Goal: Task Accomplishment & Management: Manage account settings

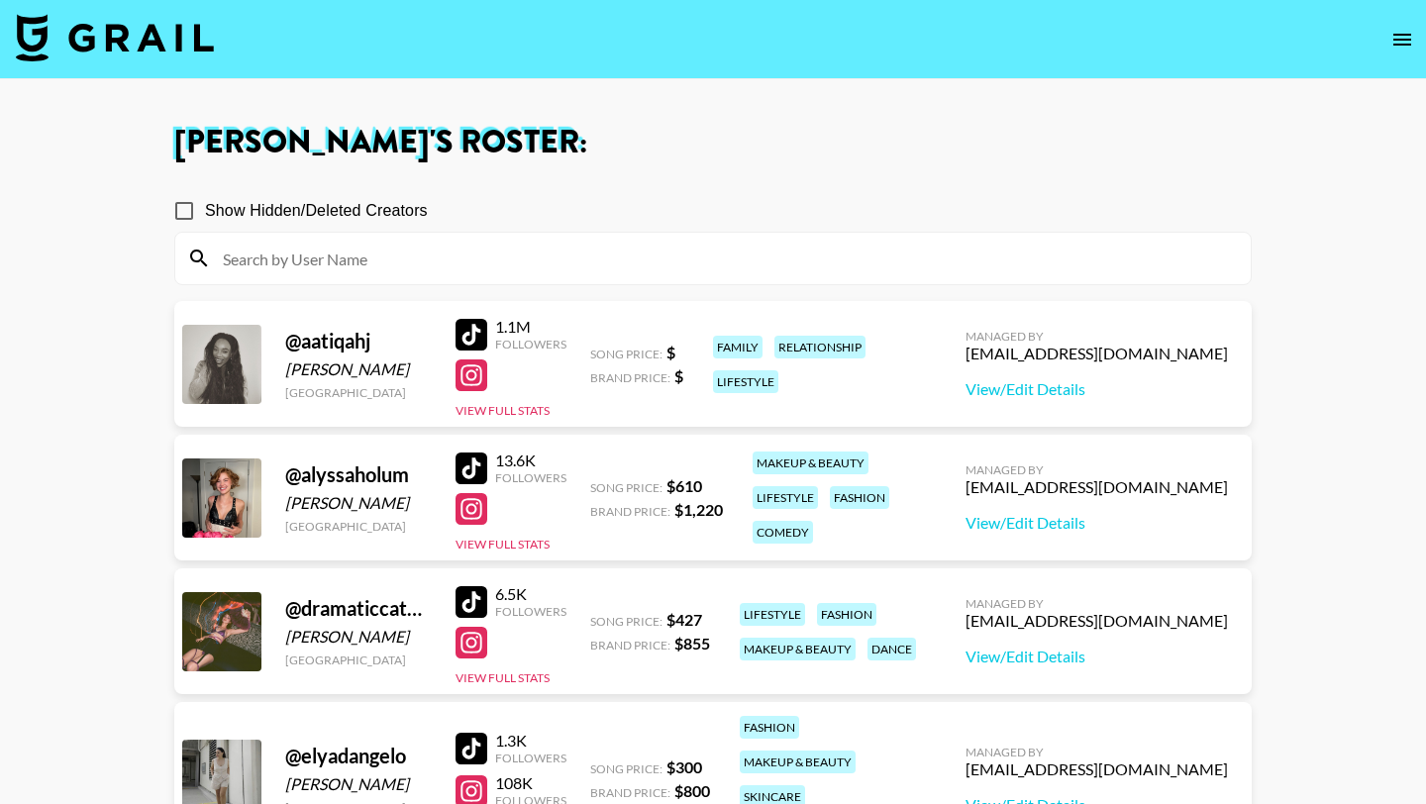
click at [191, 51] on img at bounding box center [115, 38] width 198 height 48
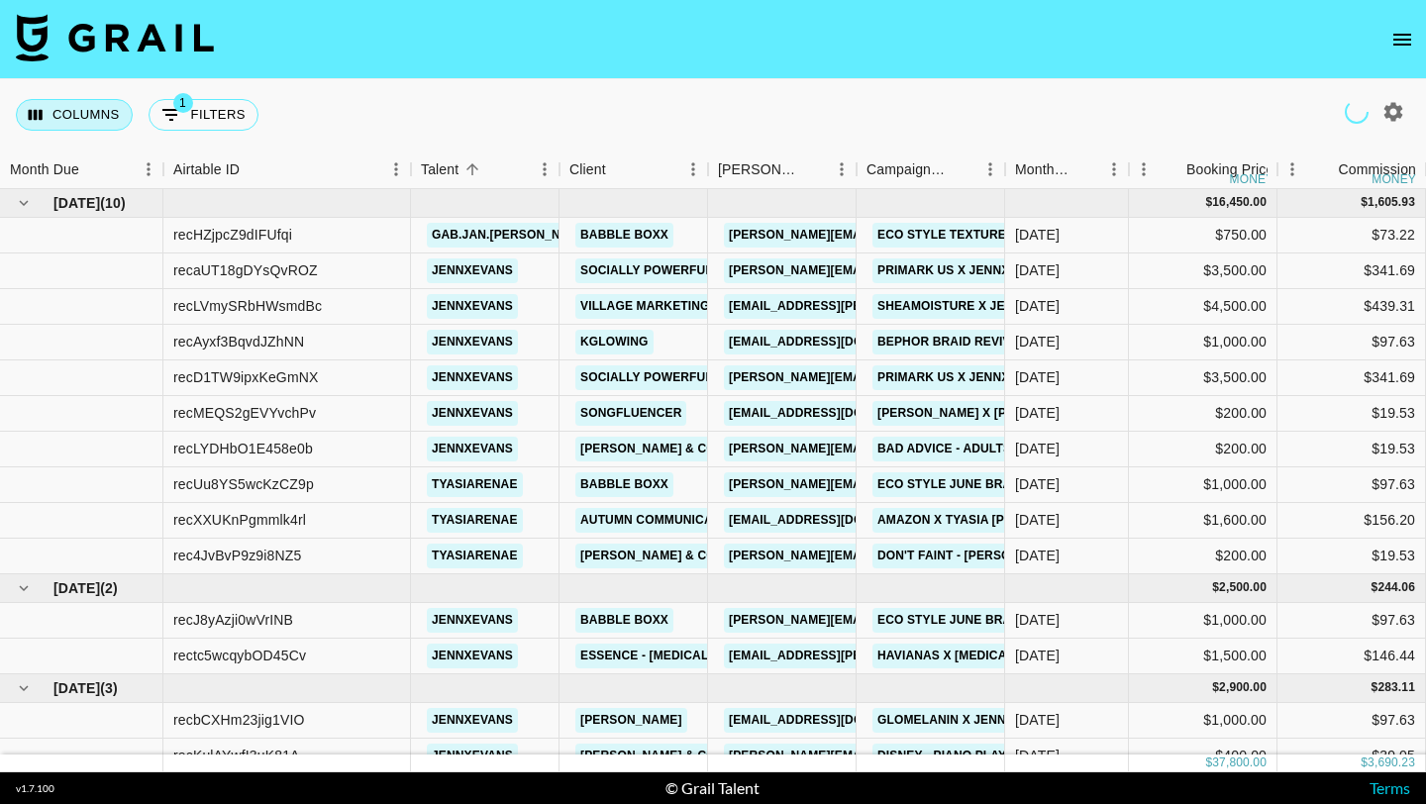
click at [96, 107] on button "Columns" at bounding box center [74, 115] width 117 height 32
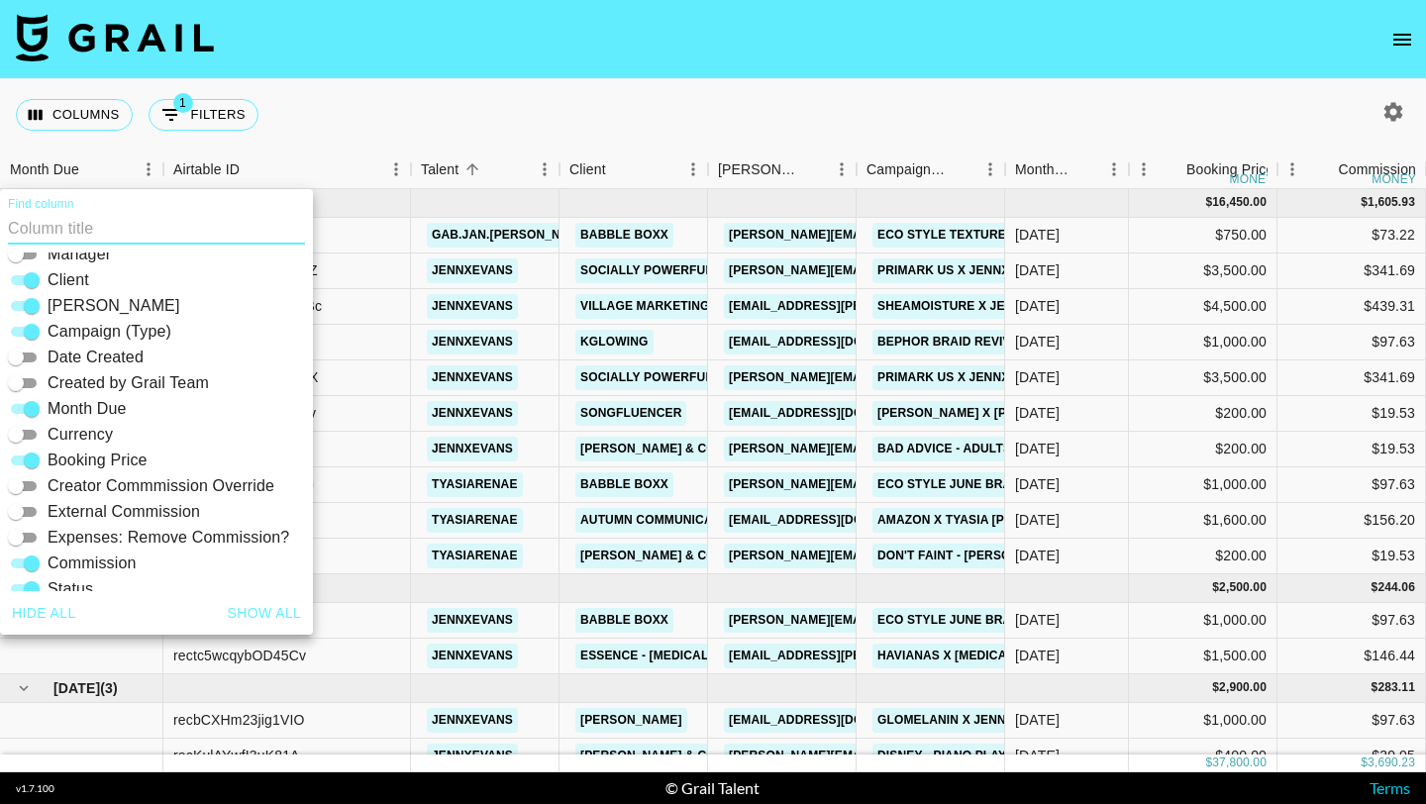
scroll to position [177, 0]
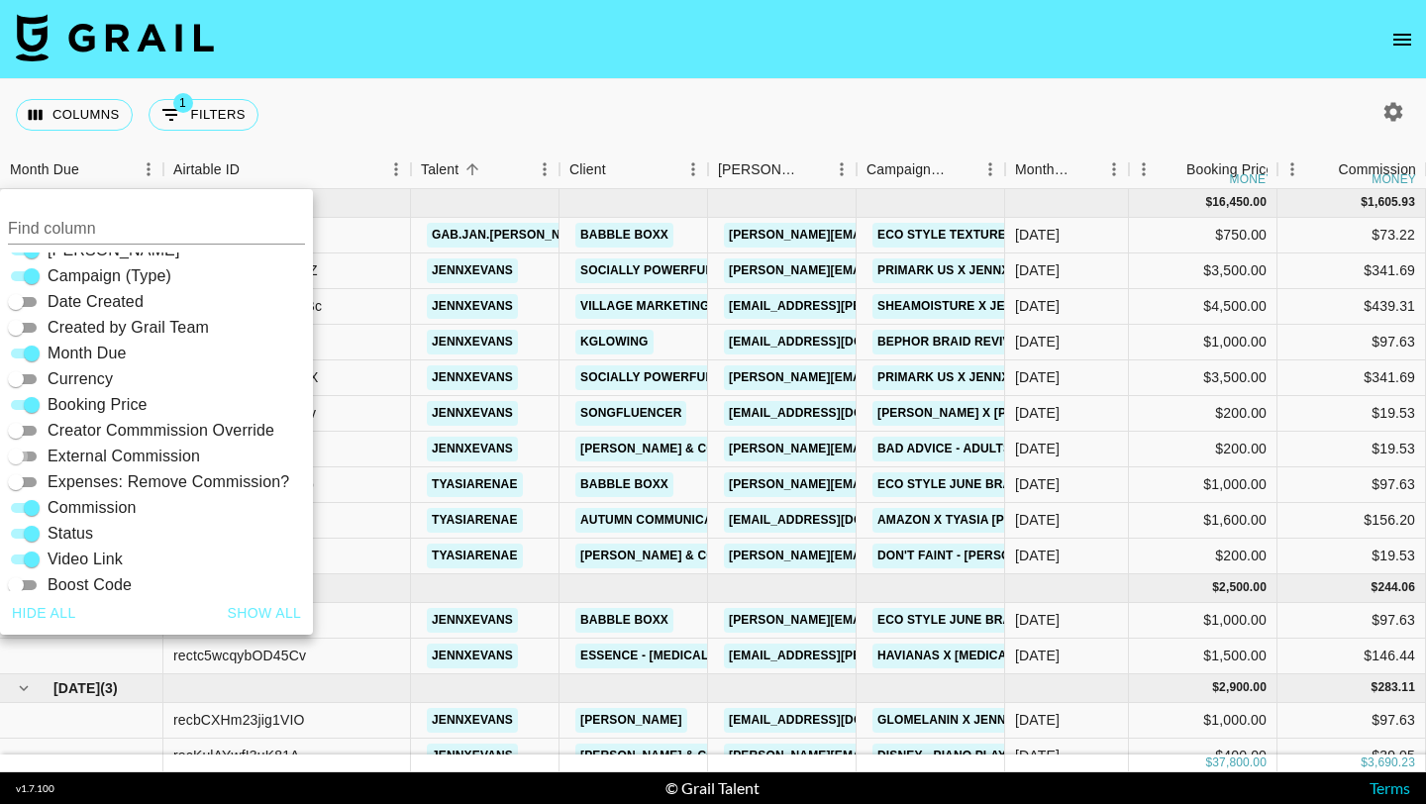
click at [38, 457] on input "External Commission" at bounding box center [15, 457] width 71 height 24
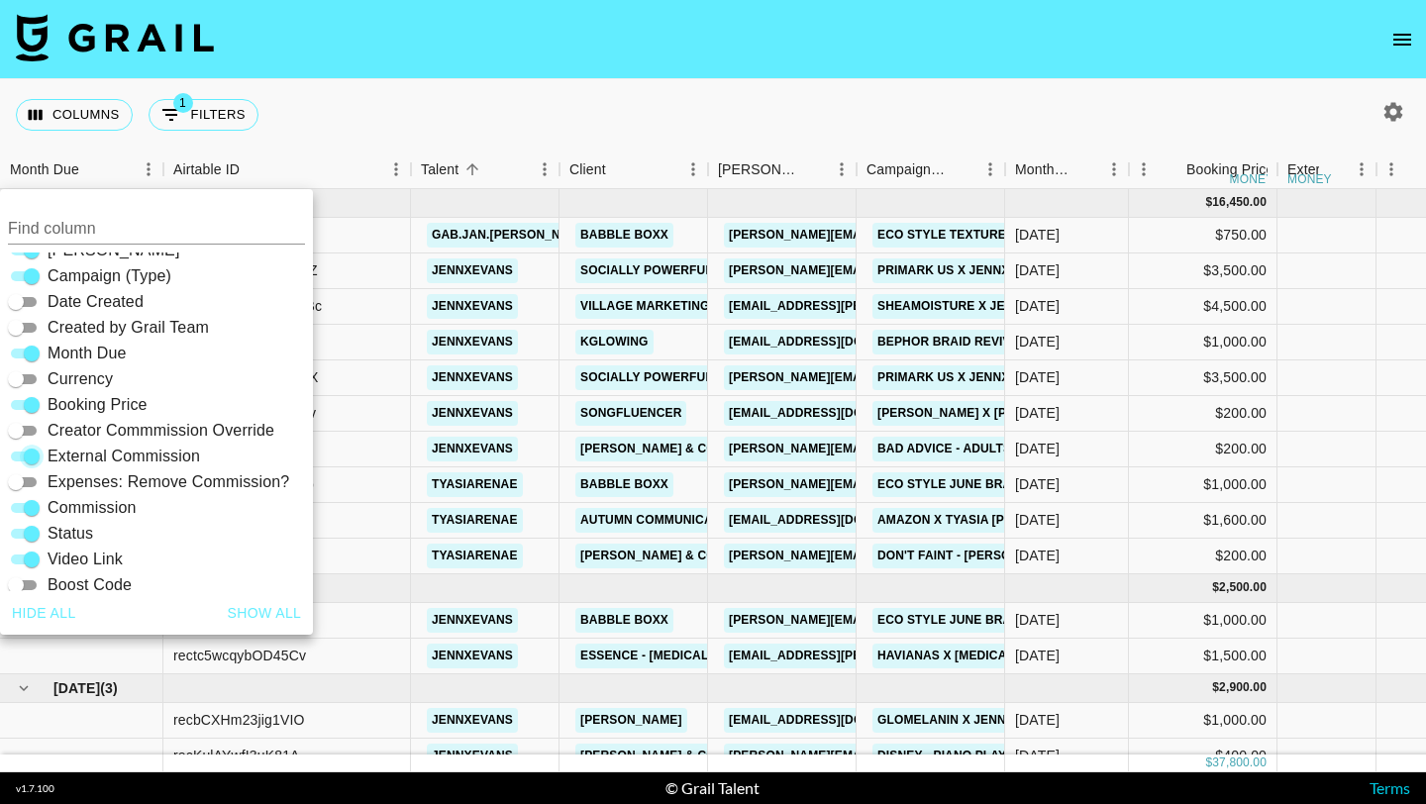
click at [22, 452] on input "External Commission" at bounding box center [31, 457] width 71 height 24
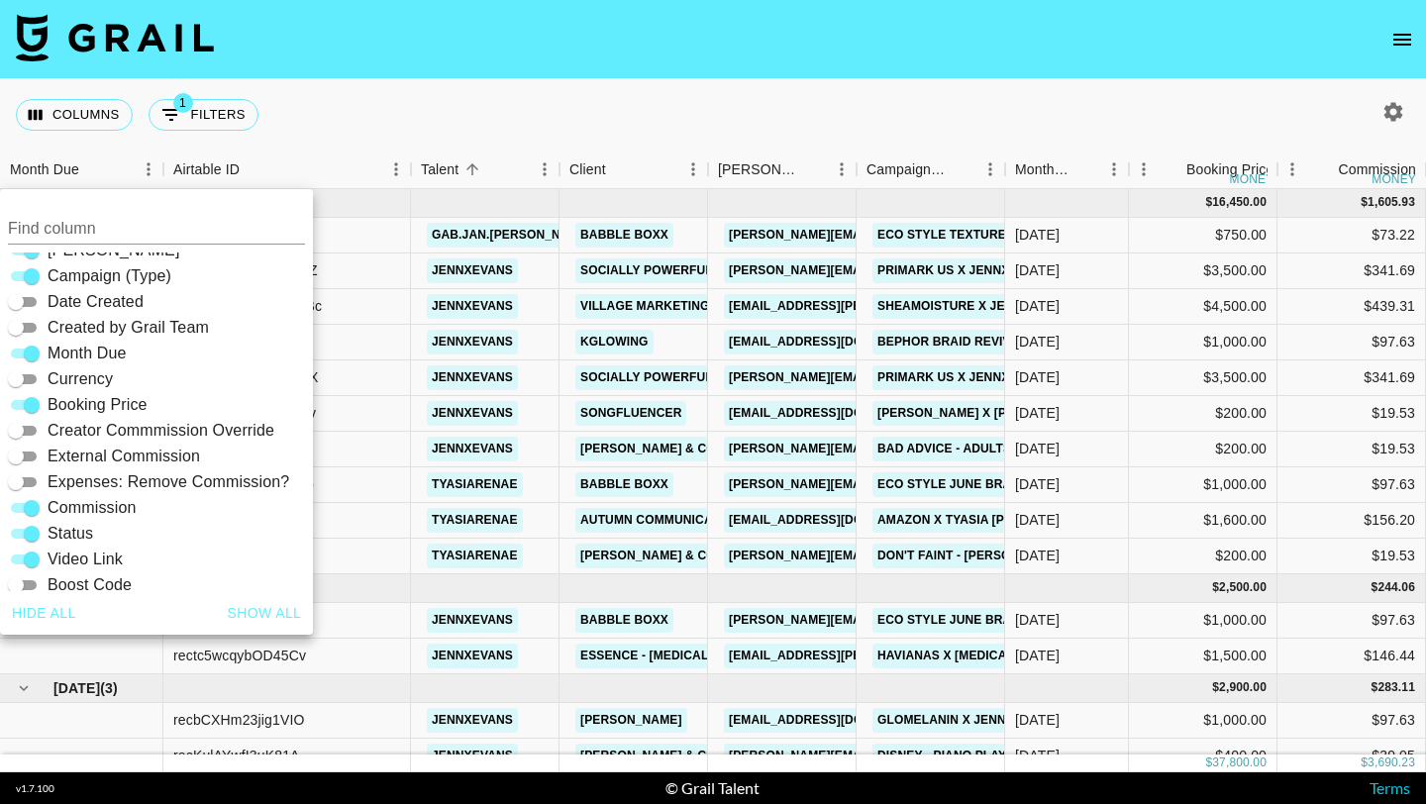
scroll to position [238, 0]
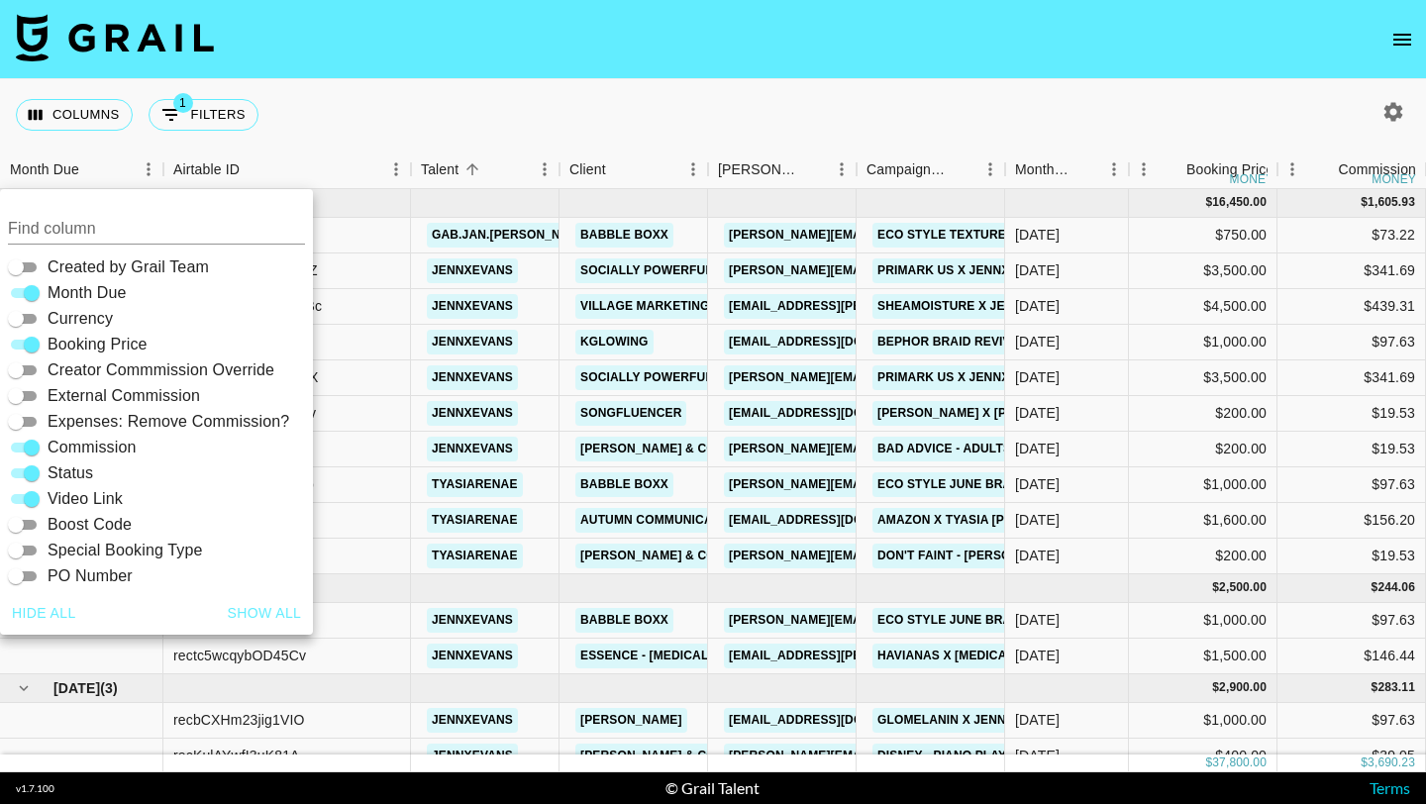
click at [26, 397] on input "External Commission" at bounding box center [15, 396] width 71 height 24
checkbox input "true"
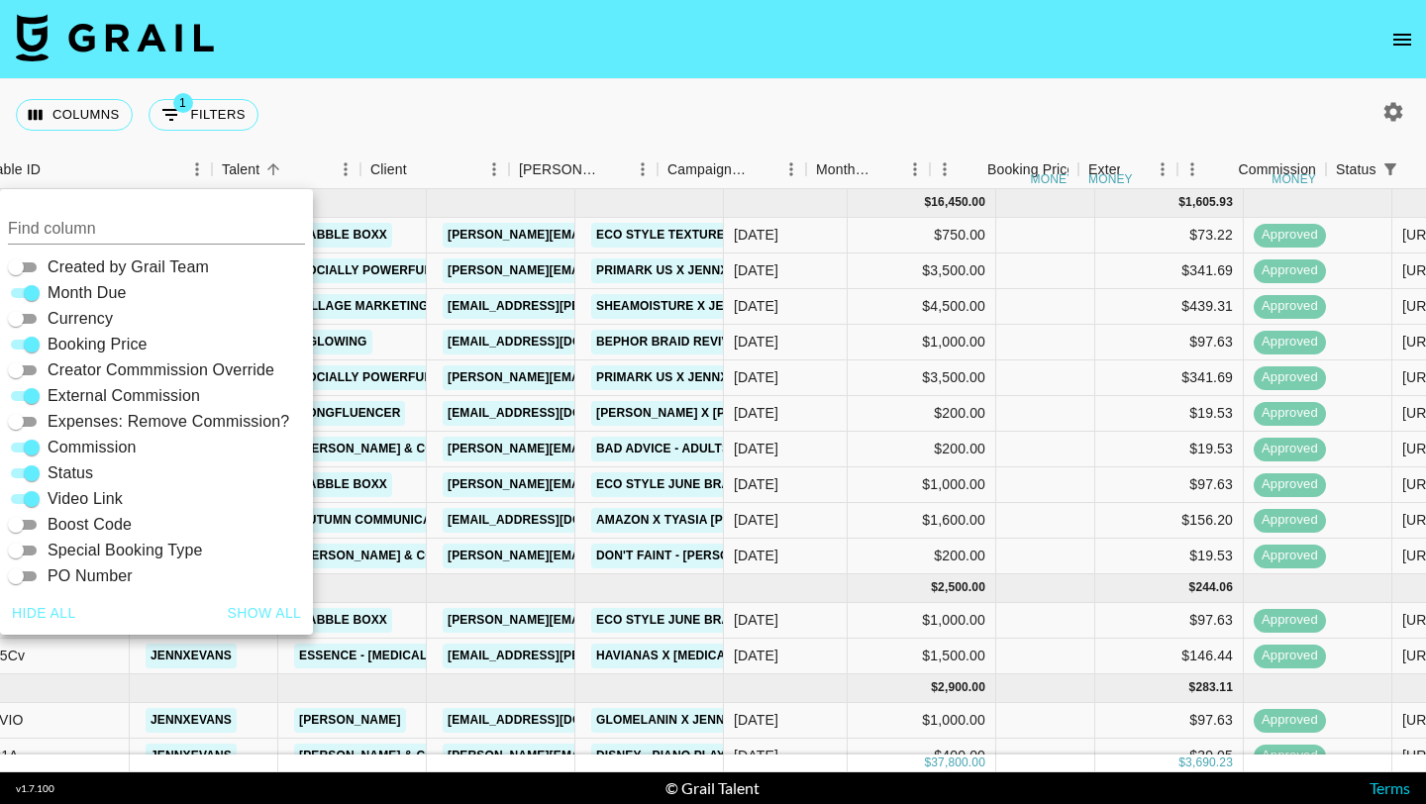
scroll to position [0, 447]
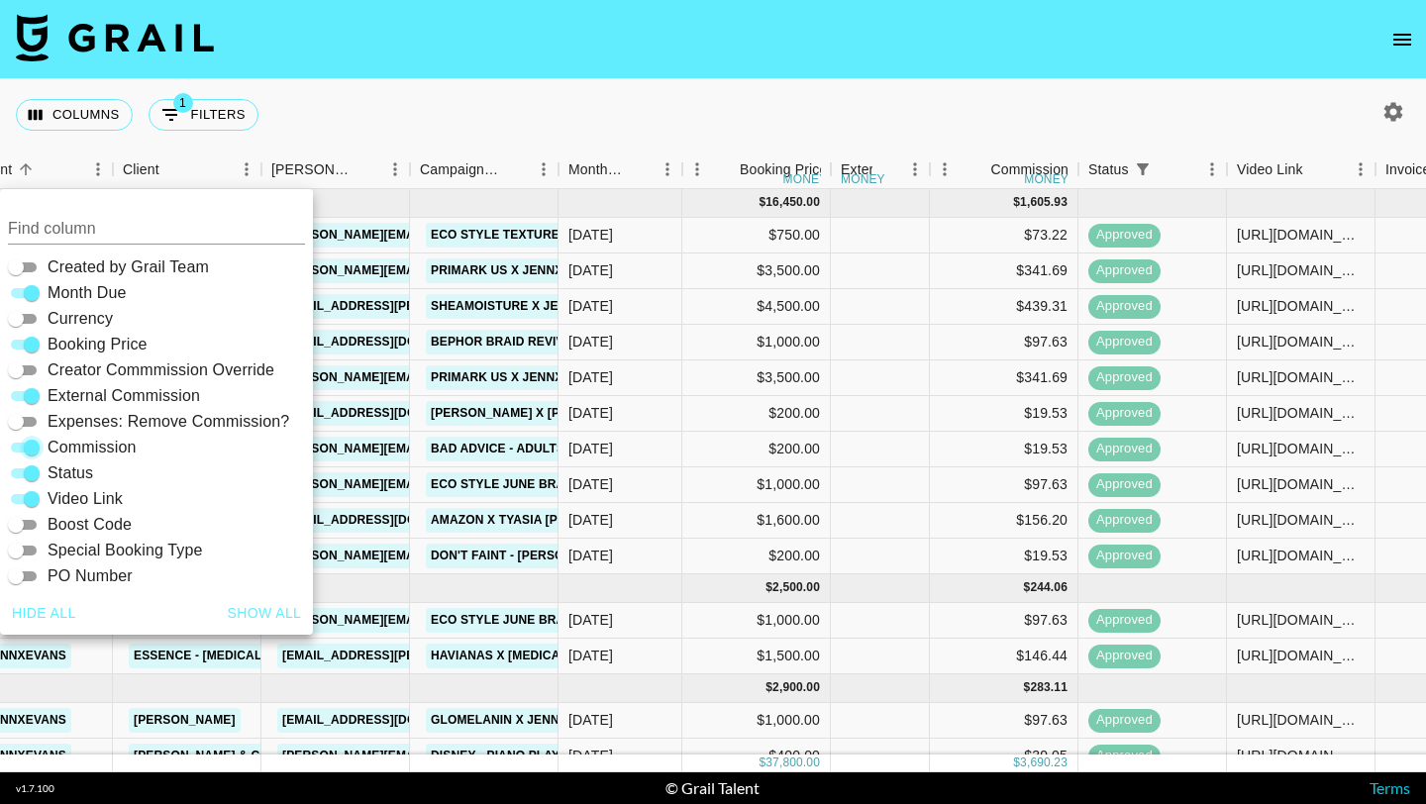
click at [31, 445] on input "Commission" at bounding box center [31, 448] width 71 height 24
checkbox input "false"
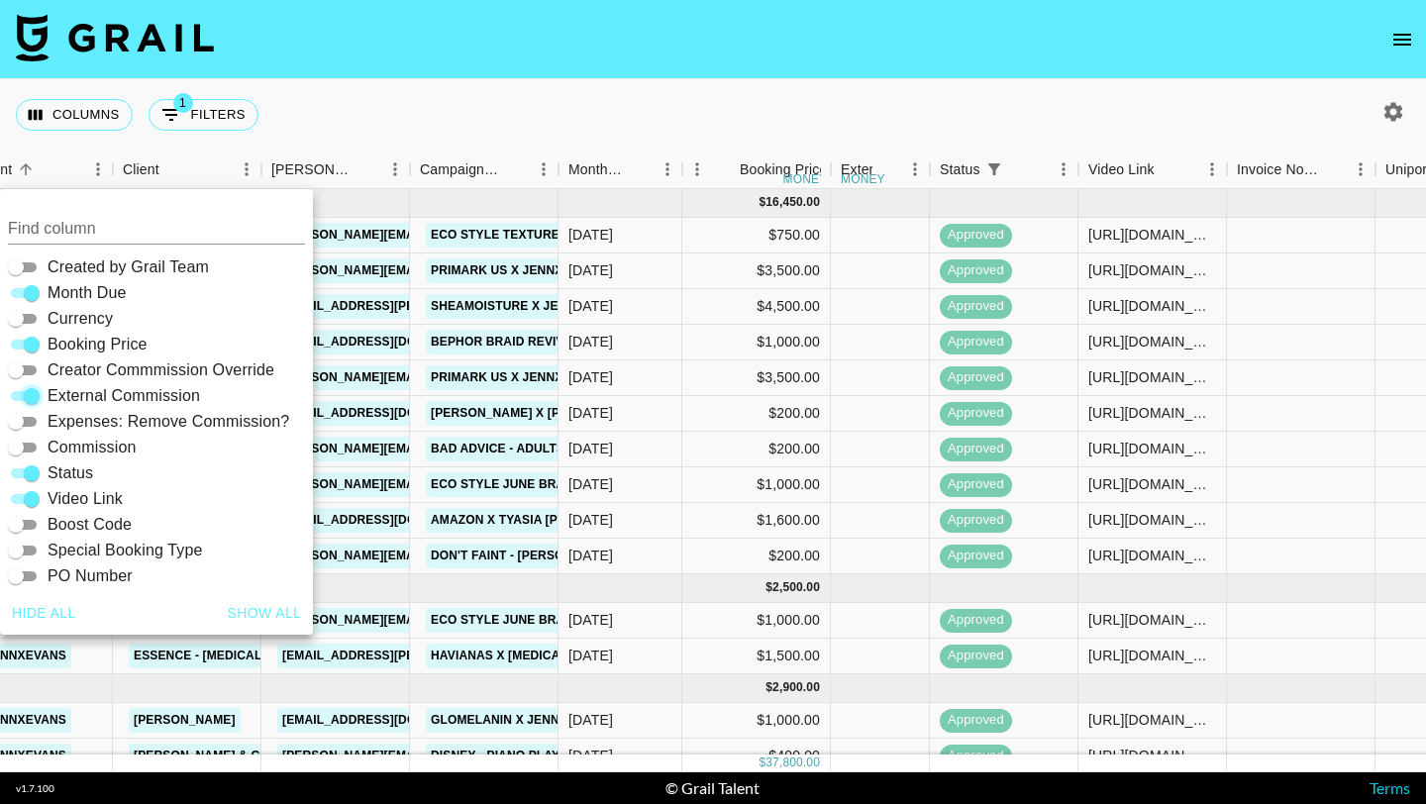
click at [33, 398] on input "External Commission" at bounding box center [31, 396] width 71 height 24
checkbox input "false"
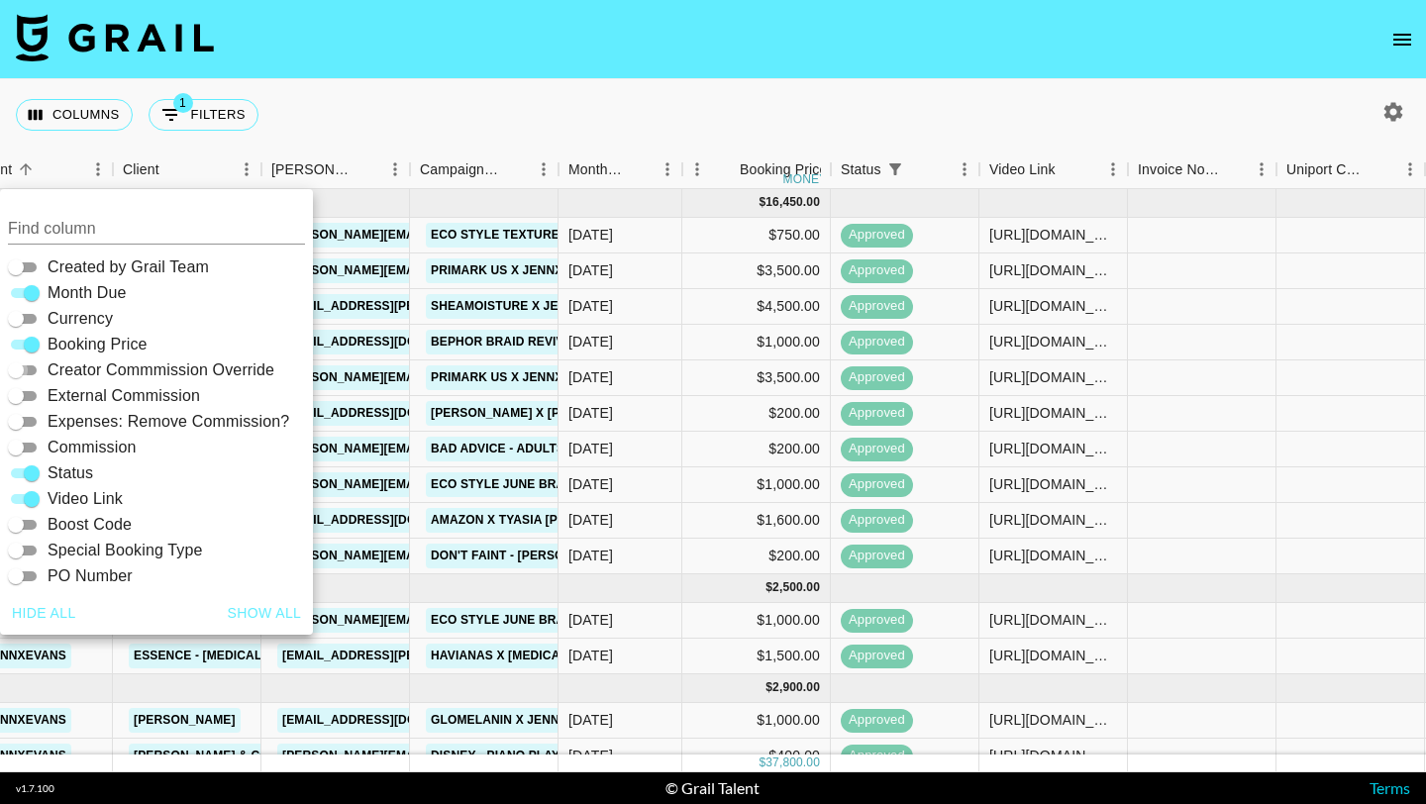
click at [30, 364] on input "Creator Commmission Override" at bounding box center [15, 371] width 71 height 24
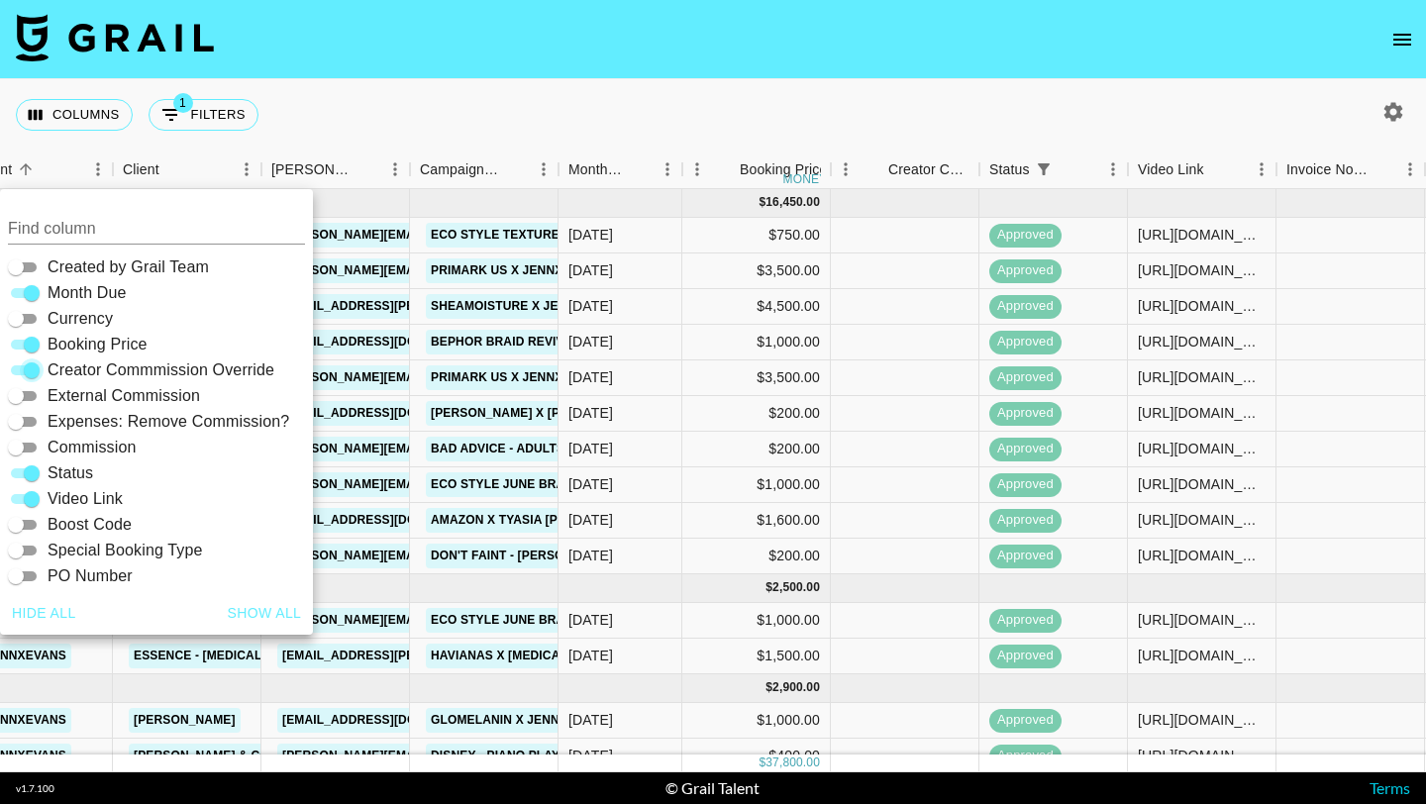
click at [30, 364] on input "Creator Commmission Override" at bounding box center [31, 371] width 71 height 24
checkbox input "false"
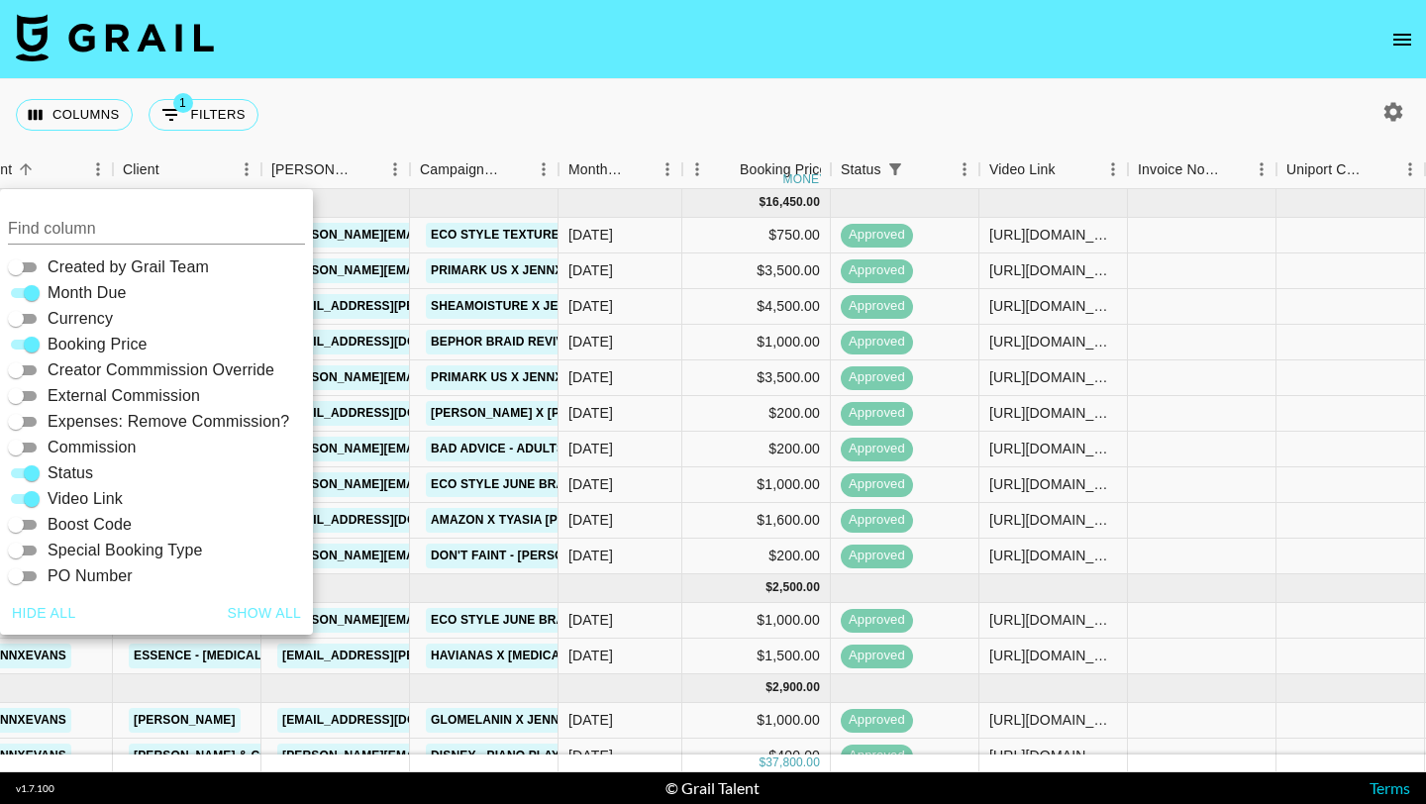
click at [29, 450] on input "Commission" at bounding box center [15, 448] width 71 height 24
checkbox input "true"
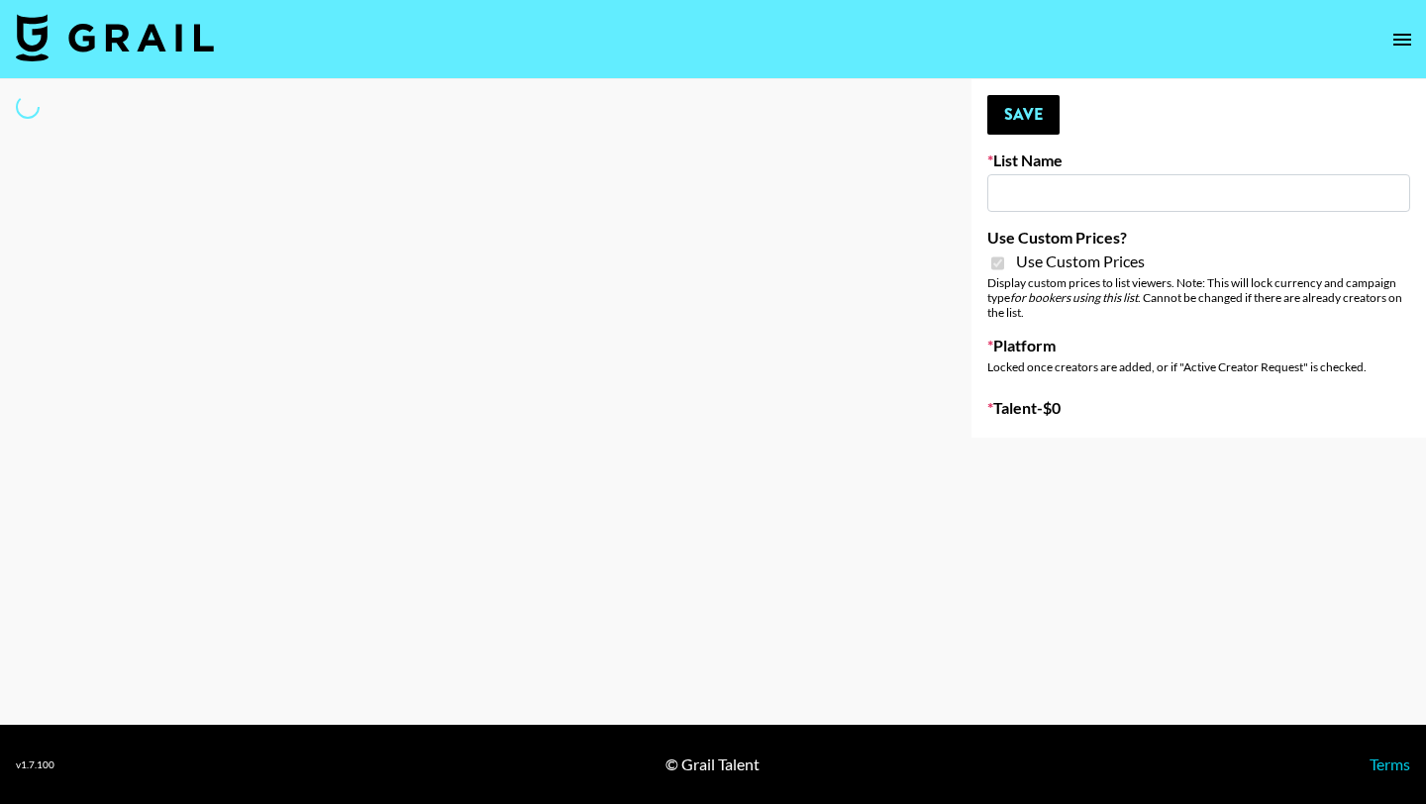
type input "Peppermayo"
checkbox input "true"
select select "Brand"
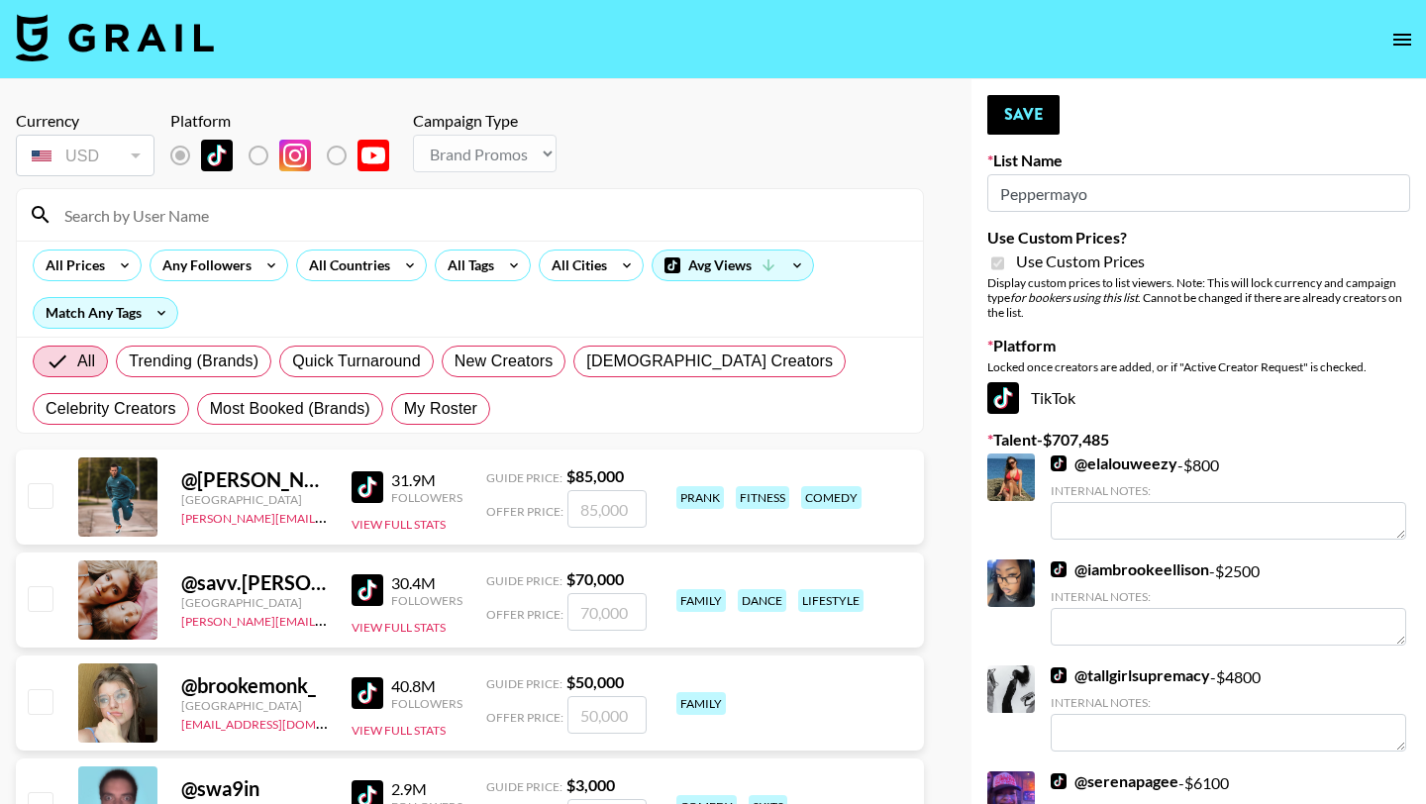
click at [313, 227] on input at bounding box center [481, 215] width 859 height 32
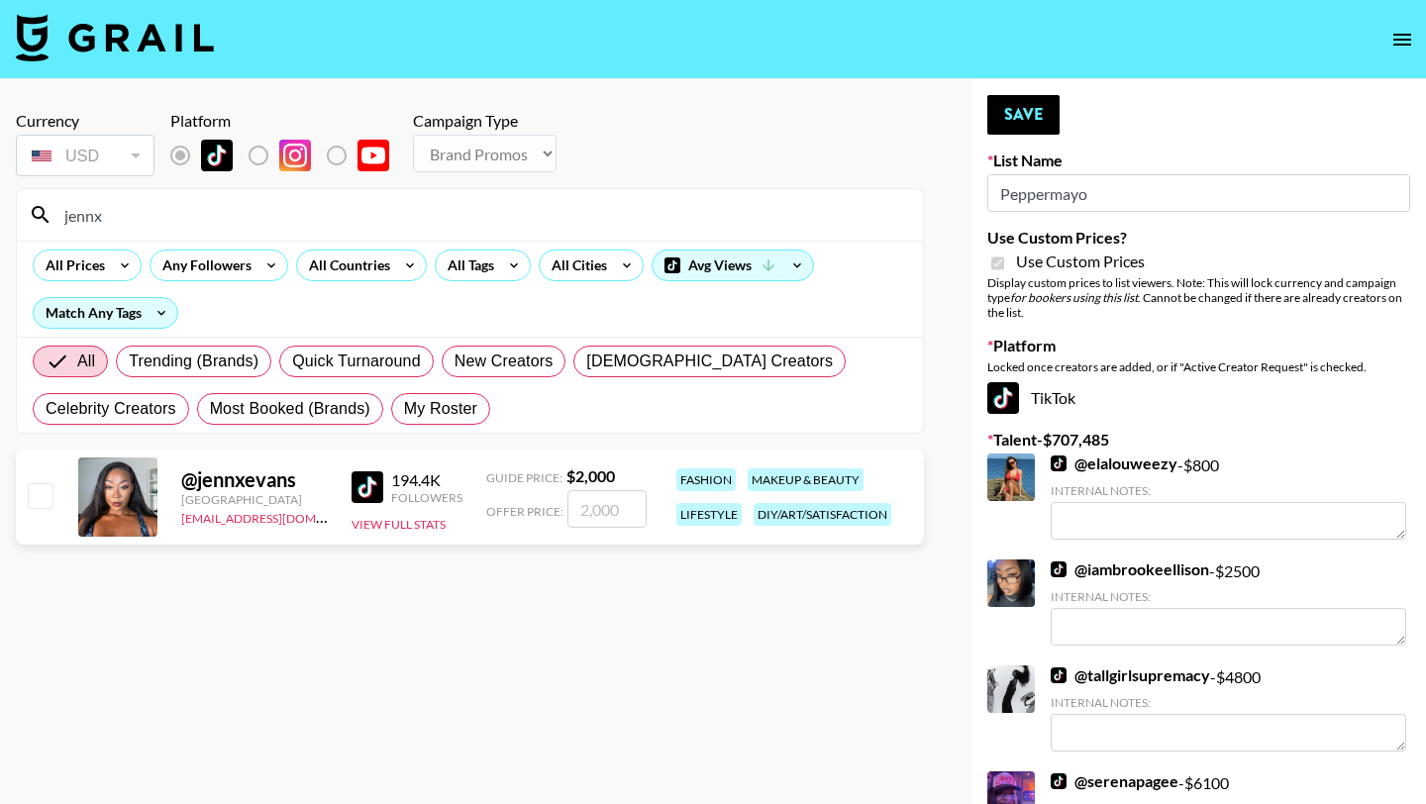
type input "jennx"
click at [595, 529] on div "@ jennxevans United States slee@grail-talent.com 194.4K Followers View Full Sta…" at bounding box center [470, 497] width 908 height 95
click at [603, 515] on input "number" at bounding box center [606, 509] width 79 height 38
type input "2"
checkbox input "true"
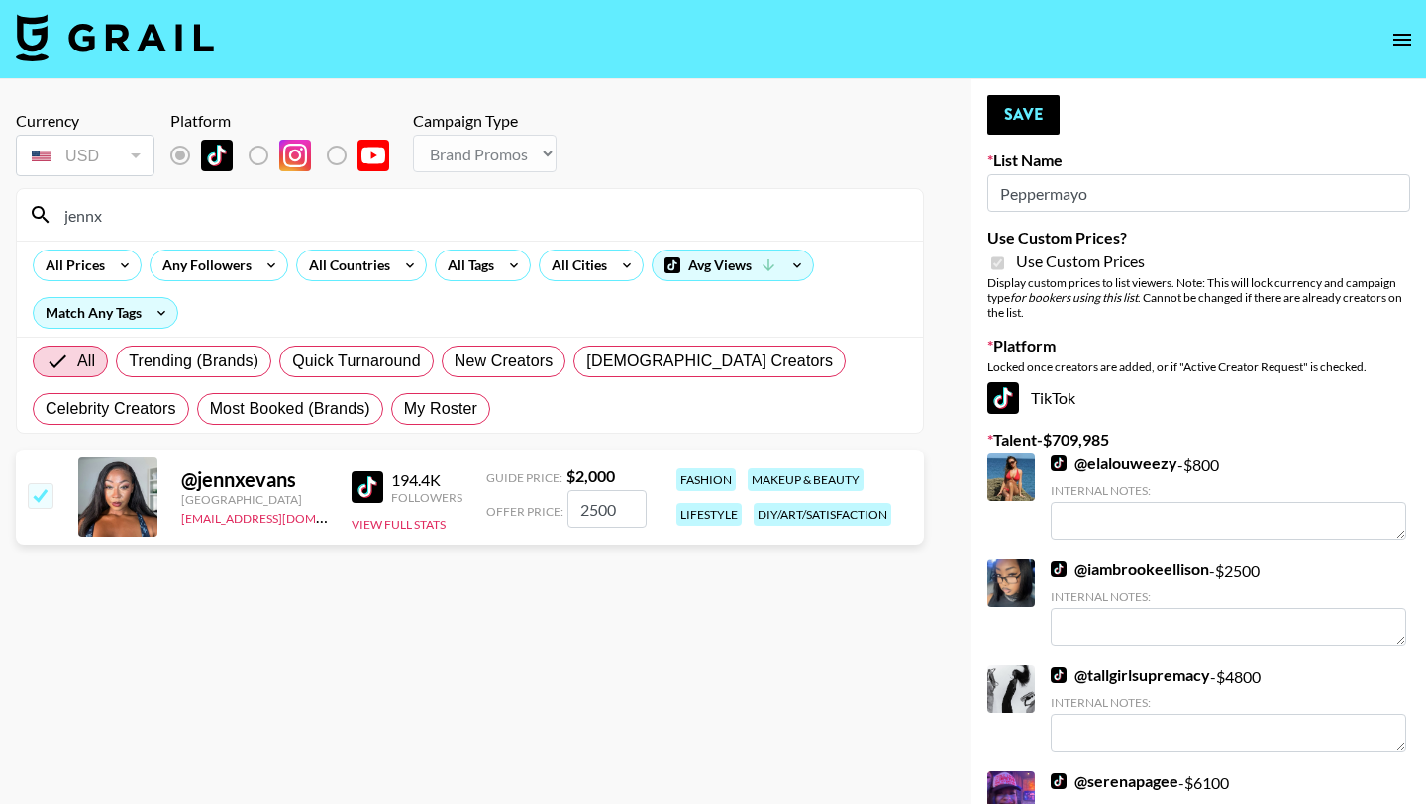
type input "2500"
click at [103, 207] on input "jennx" at bounding box center [481, 215] width 859 height 32
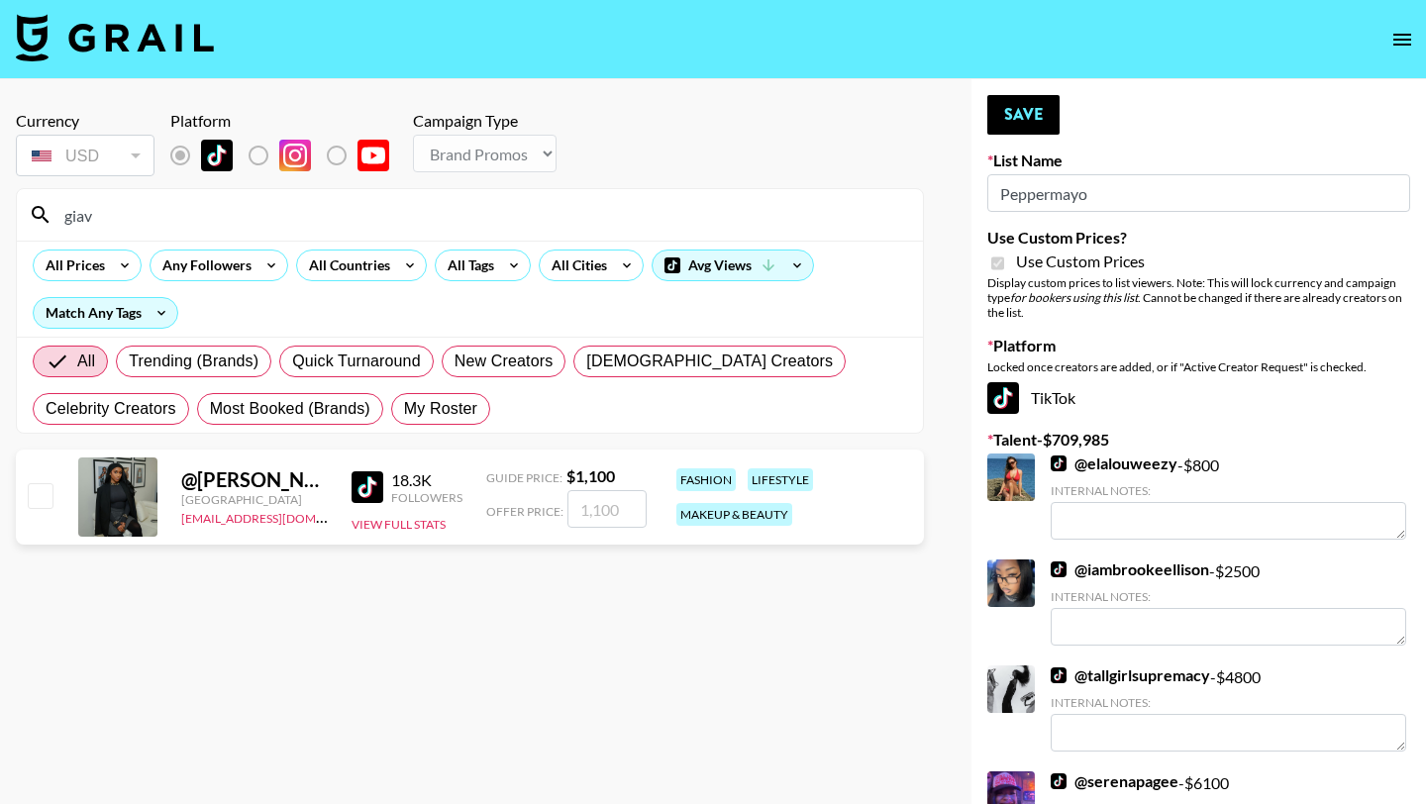
type input "giav"
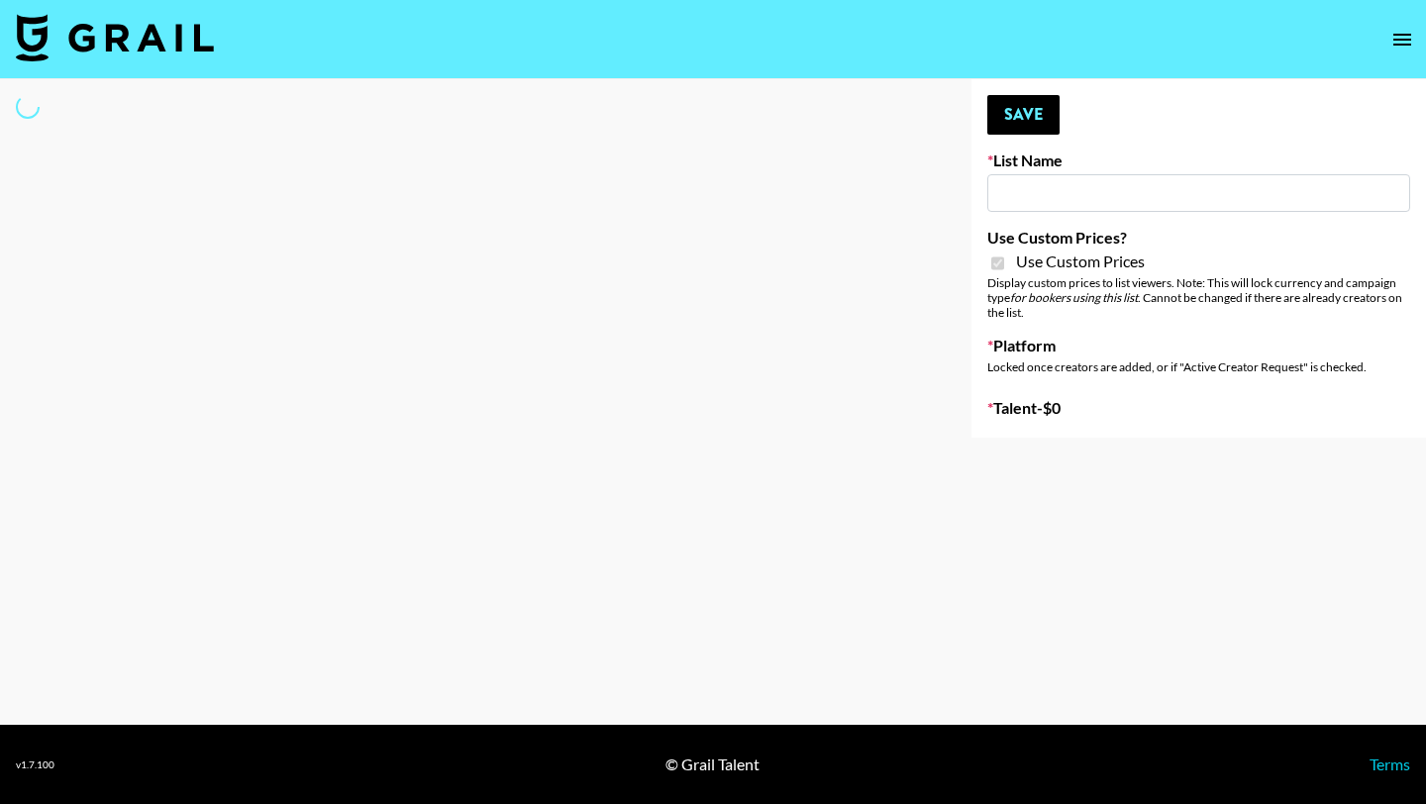
type input "Whipped US"
checkbox input "true"
select select "Brand"
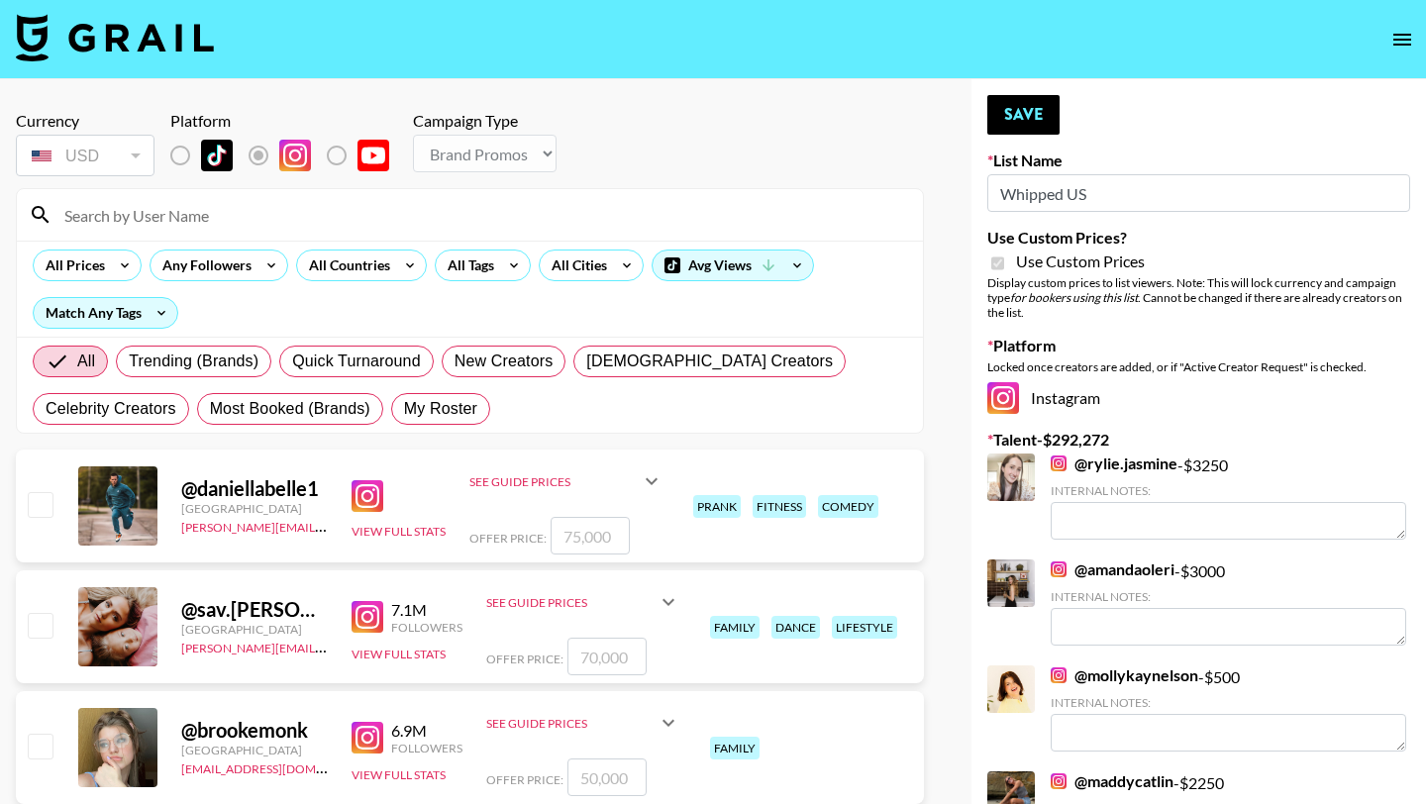
click at [253, 224] on input at bounding box center [481, 215] width 859 height 32
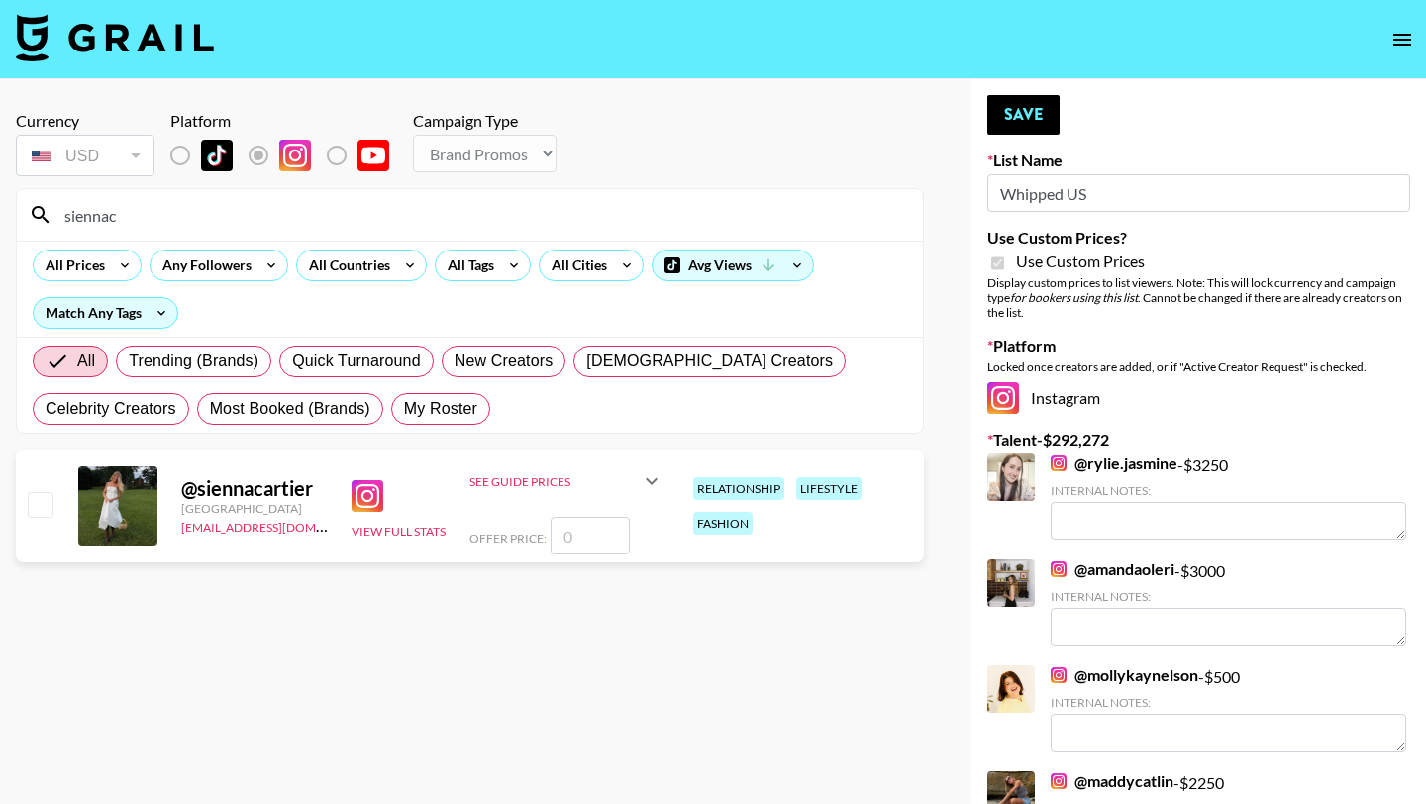
type input "siennac"
click at [604, 541] on input "number" at bounding box center [590, 536] width 79 height 38
click at [582, 540] on input "number" at bounding box center [590, 536] width 79 height 38
type input "3"
checkbox input "true"
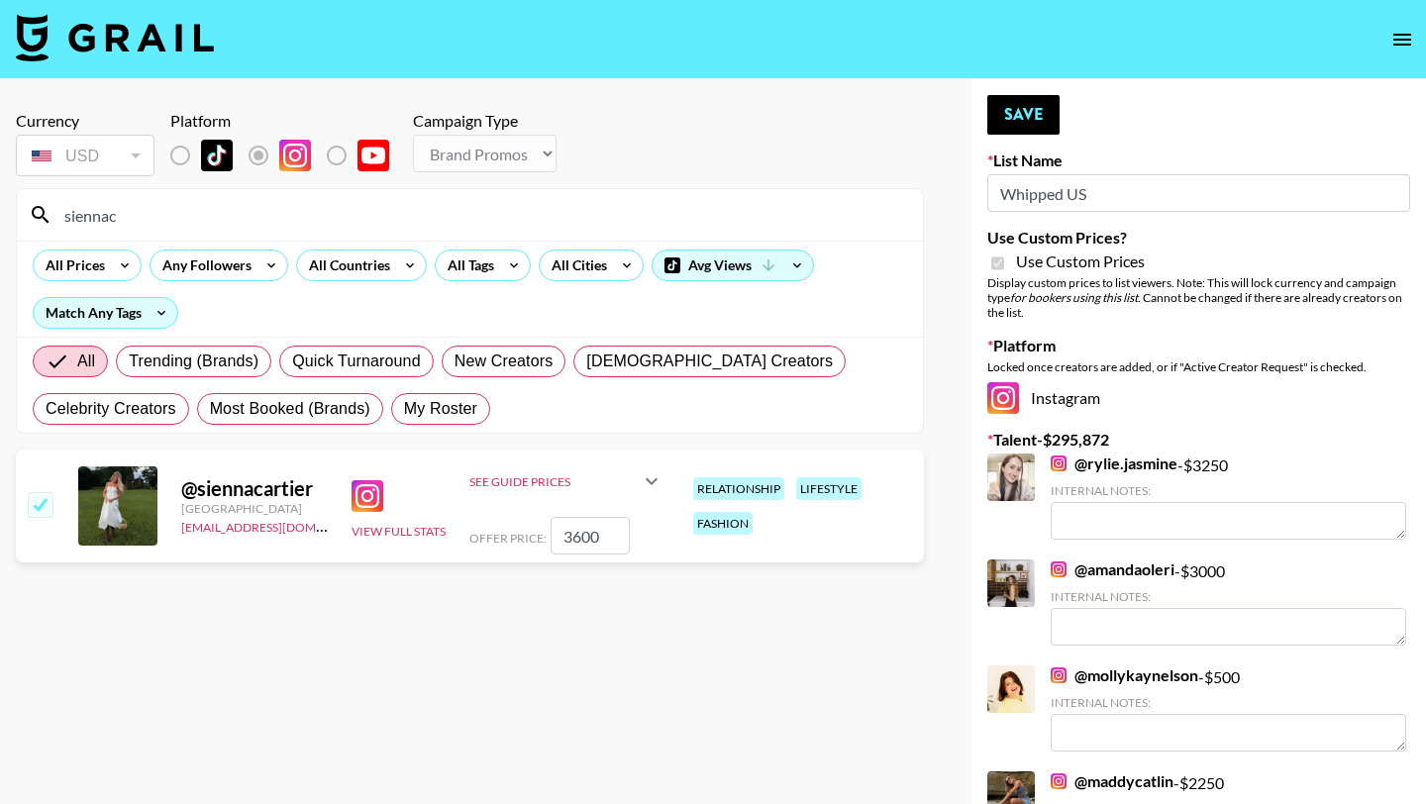
type input "3600"
